Goal: Register for event/course

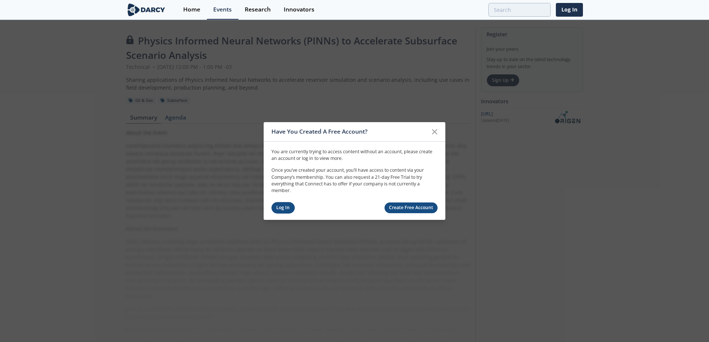
click at [282, 208] on link "Log In" at bounding box center [282, 207] width 23 height 11
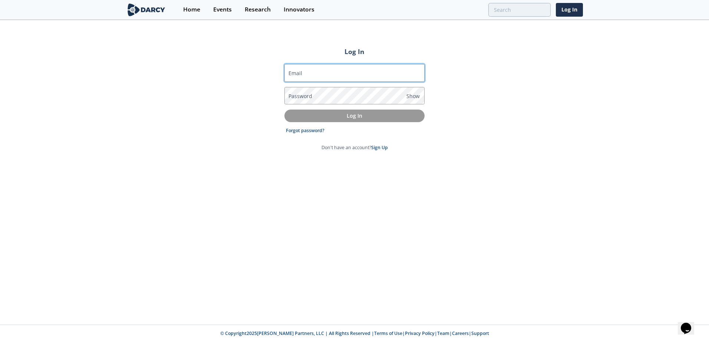
click at [322, 76] on input "Email" at bounding box center [354, 73] width 140 height 18
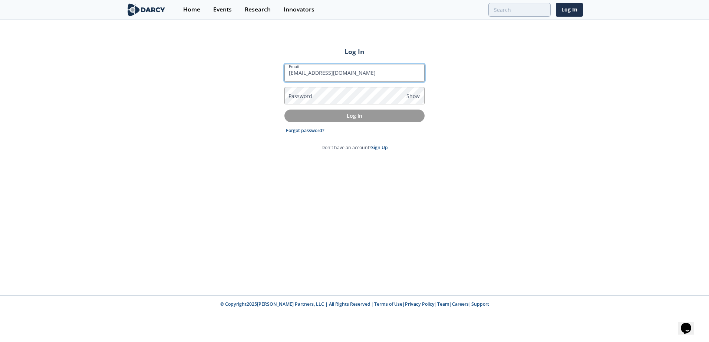
type input "[EMAIL_ADDRESS][DOMAIN_NAME]"
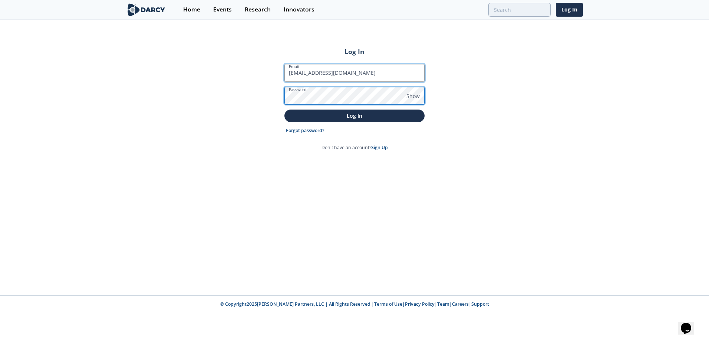
click at [284, 110] on button "Log In" at bounding box center [354, 116] width 140 height 12
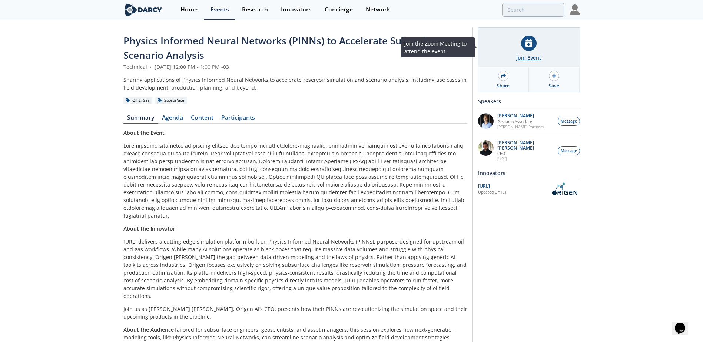
click at [517, 55] on div "Join Event" at bounding box center [528, 58] width 25 height 8
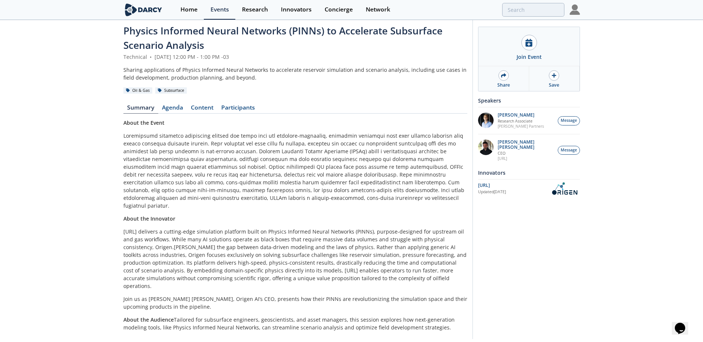
scroll to position [19, 0]
